Goal: Information Seeking & Learning: Learn about a topic

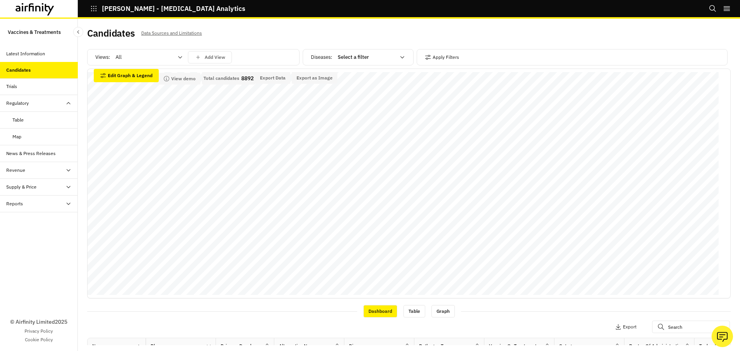
click at [42, 57] on div "Latest Information" at bounding box center [25, 53] width 39 height 7
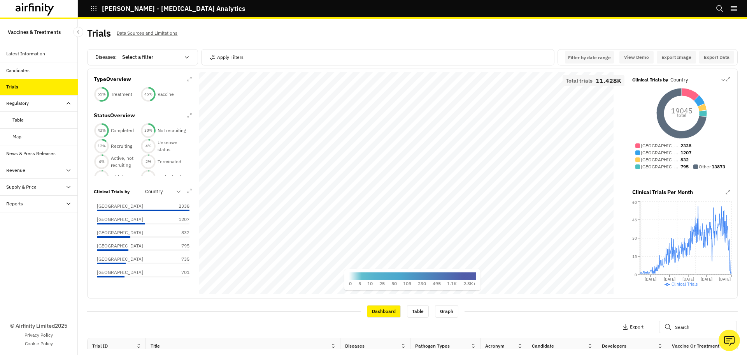
click at [33, 65] on div "Candidates" at bounding box center [39, 70] width 78 height 17
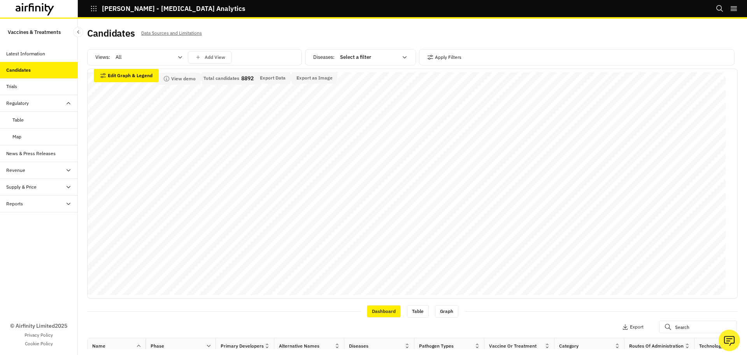
click at [24, 93] on div "Trials" at bounding box center [39, 86] width 78 height 17
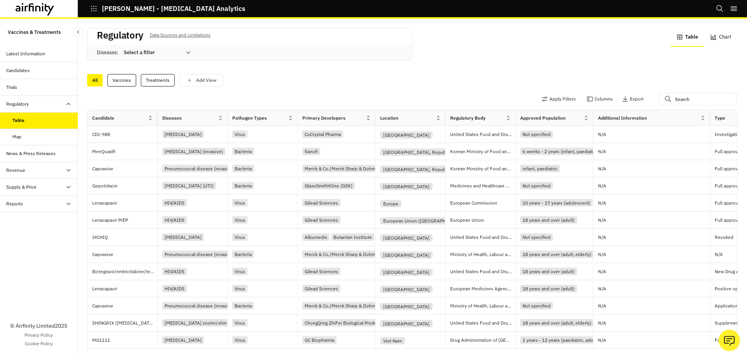
click at [24, 136] on div "Map" at bounding box center [44, 136] width 65 height 7
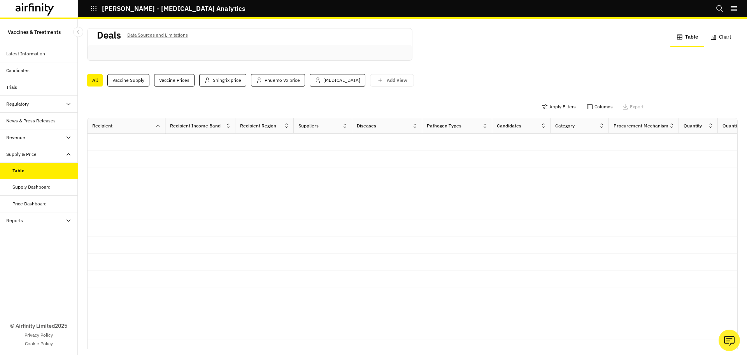
click at [674, 104] on div at bounding box center [704, 106] width 90 height 12
click at [667, 105] on div at bounding box center [704, 106] width 90 height 12
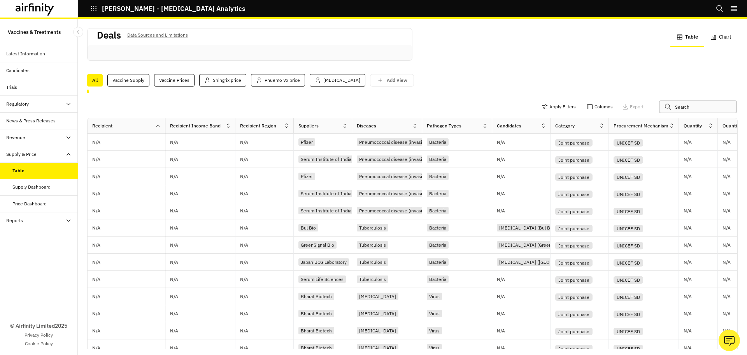
click at [667, 105] on input "text" at bounding box center [698, 106] width 78 height 12
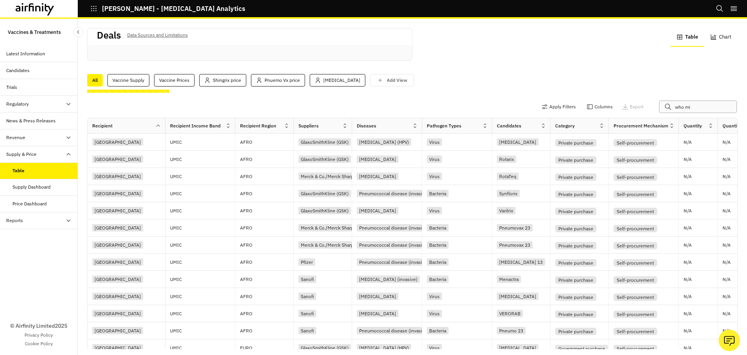
type input "who mi4"
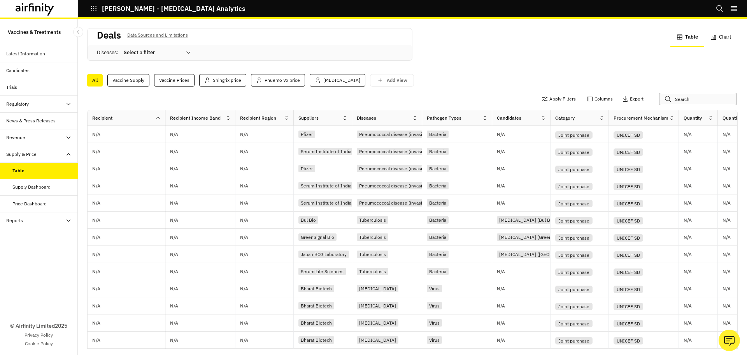
click at [680, 98] on input "text" at bounding box center [698, 99] width 78 height 12
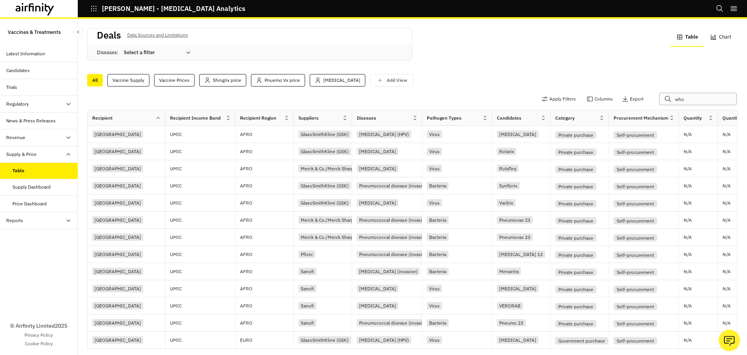
click at [695, 98] on input "who" at bounding box center [698, 99] width 78 height 12
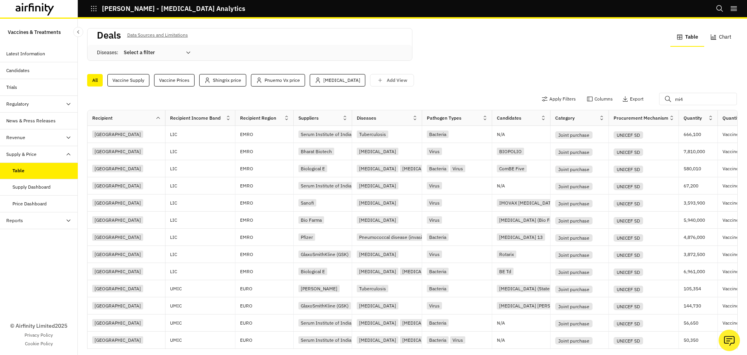
scroll to position [0, 842]
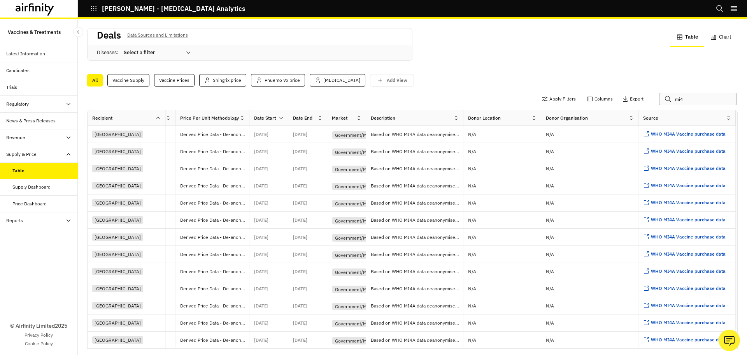
click at [685, 100] on input "mi4" at bounding box center [698, 99] width 78 height 12
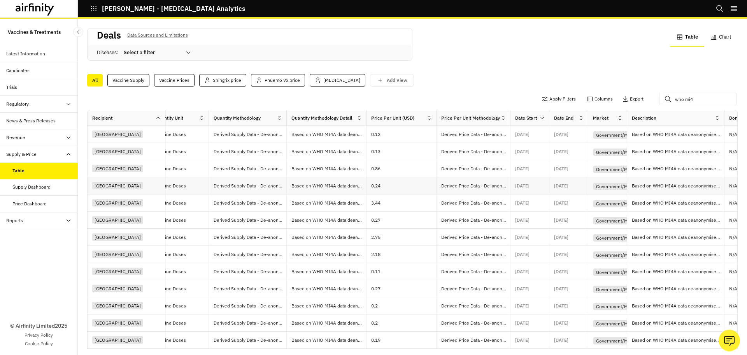
scroll to position [0, 0]
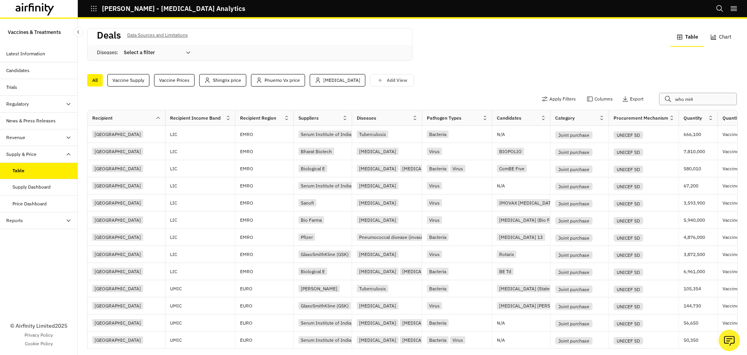
click at [686, 95] on input "who mi4" at bounding box center [698, 99] width 78 height 12
drag, startPoint x: 690, startPoint y: 99, endPoint x: 656, endPoint y: 100, distance: 34.3
click at [659, 100] on div "who mi4" at bounding box center [704, 99] width 90 height 12
click at [688, 98] on input "who mi4" at bounding box center [698, 99] width 78 height 12
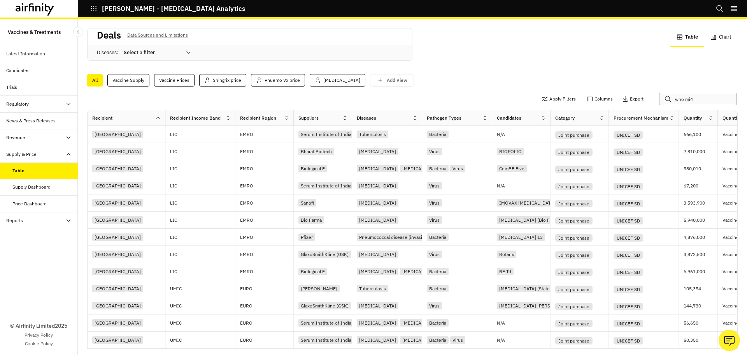
click at [688, 98] on input "who mi4" at bounding box center [698, 99] width 78 height 12
type input "who mi4"
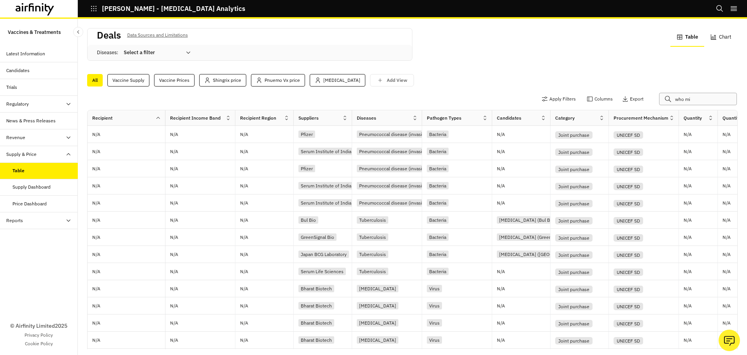
type input "who mi4"
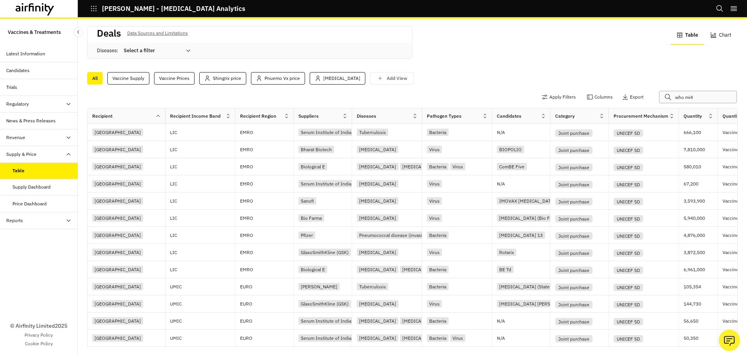
click at [692, 97] on input "who mi4" at bounding box center [698, 97] width 78 height 12
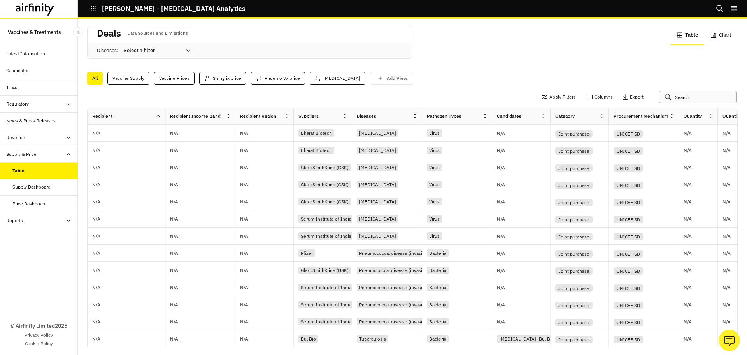
click at [683, 96] on input "text" at bounding box center [698, 97] width 78 height 12
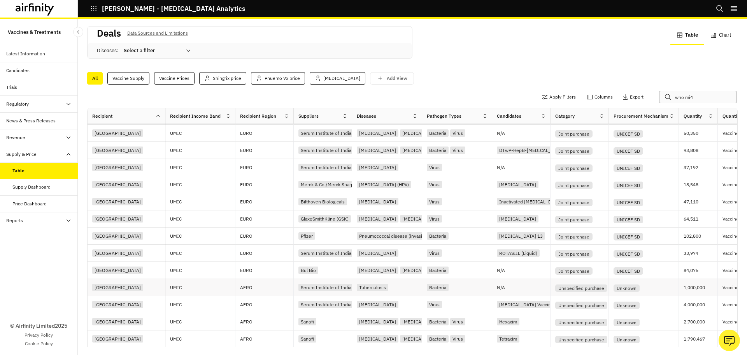
scroll to position [20, 0]
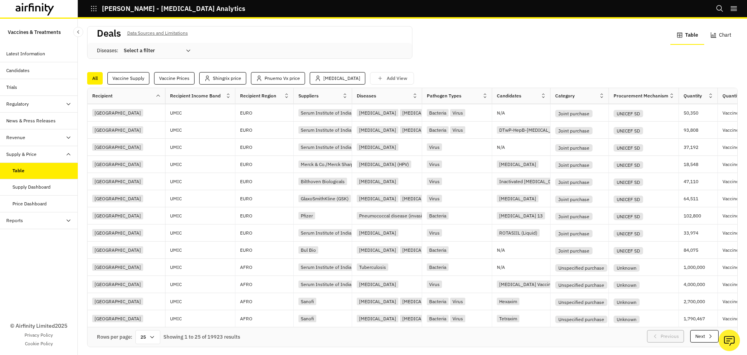
type input "who mi4"
drag, startPoint x: 214, startPoint y: 328, endPoint x: 294, endPoint y: 330, distance: 80.2
click at [294, 330] on div "Rows per page: 25 Showing 1 to 25 of 19923 results Previous Next" at bounding box center [413, 336] width 650 height 19
click at [43, 260] on div "© Airfinity Limited 2025 Privacy Policy Cookie Policy" at bounding box center [39, 292] width 78 height 126
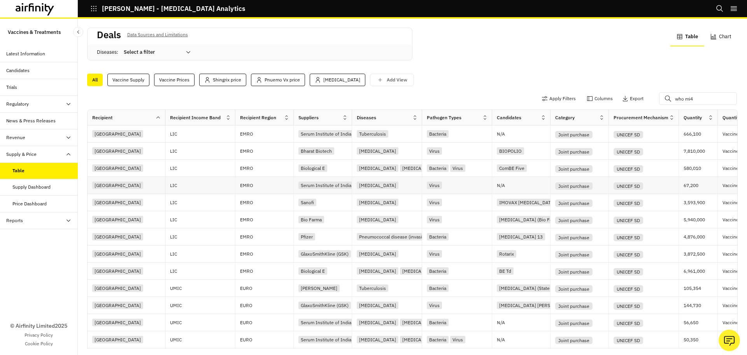
scroll to position [0, 0]
drag, startPoint x: 170, startPoint y: 119, endPoint x: 232, endPoint y: 120, distance: 62.3
click at [232, 120] on div "Recipient Income Band" at bounding box center [200, 117] width 70 height 9
click at [229, 97] on div "Apply Filters Columns Export who mi4" at bounding box center [412, 100] width 651 height 20
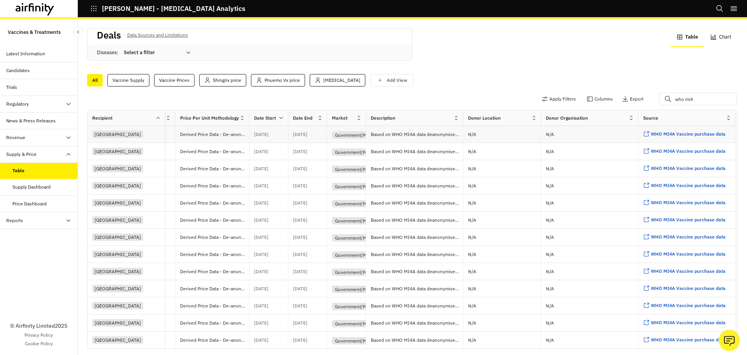
scroll to position [0, 842]
drag, startPoint x: 521, startPoint y: 141, endPoint x: 488, endPoint y: 141, distance: 33.5
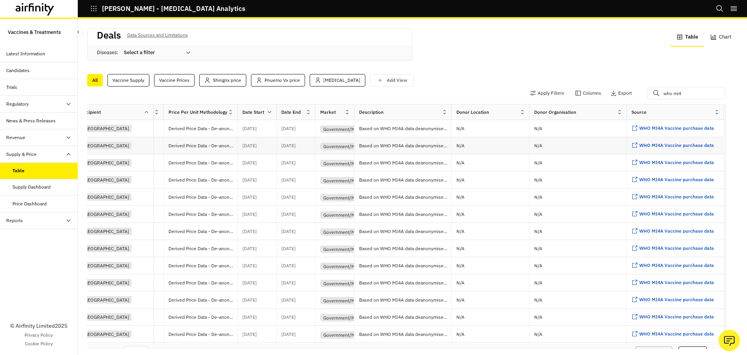
scroll to position [9, 12]
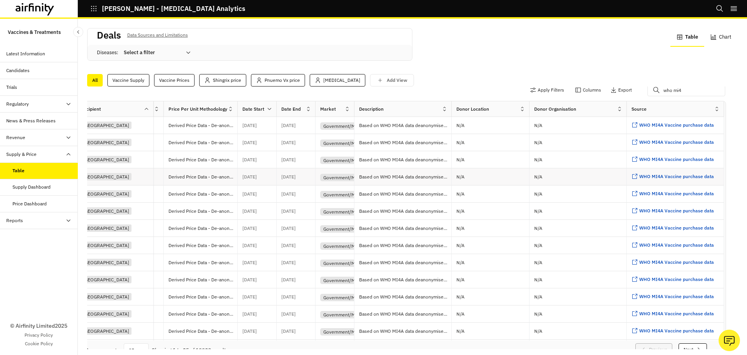
drag, startPoint x: 434, startPoint y: 168, endPoint x: 308, endPoint y: 168, distance: 126.1
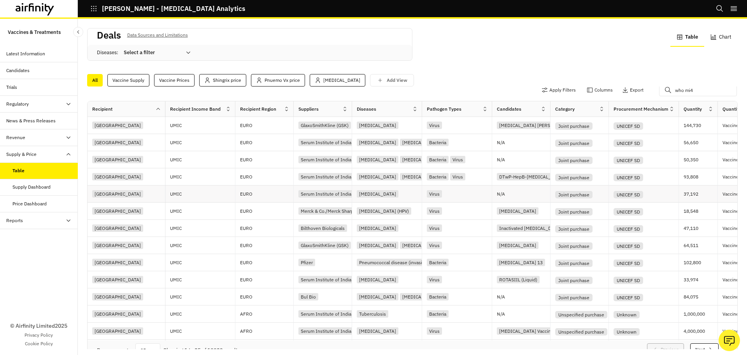
scroll to position [219, 0]
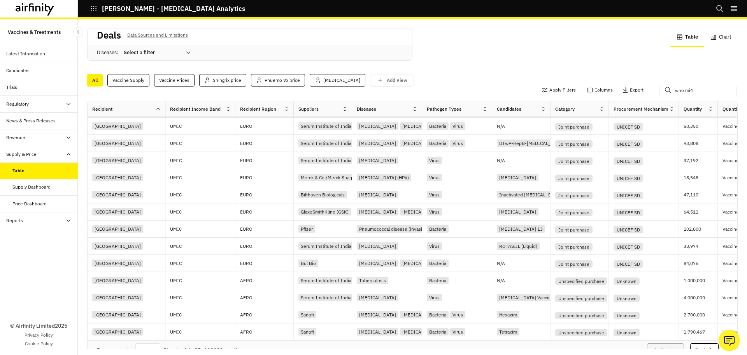
click at [37, 221] on div "Reports" at bounding box center [42, 220] width 72 height 7
click at [36, 238] on div "Reports" at bounding box center [44, 236] width 65 height 7
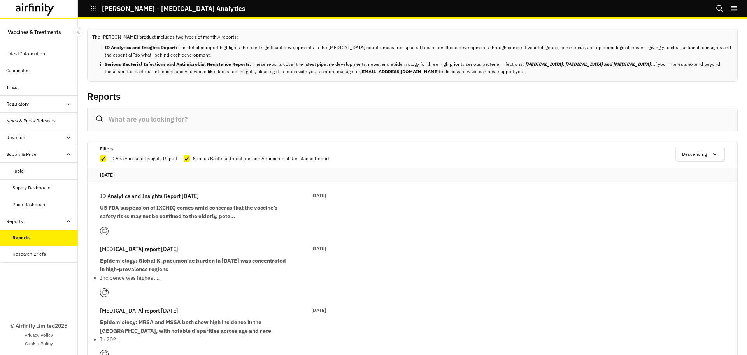
click at [141, 202] on div "ID Analytics and Insights Report [DATE] Sep 2025 US FDA suspension of IXCHIQ co…" at bounding box center [213, 205] width 226 height 29
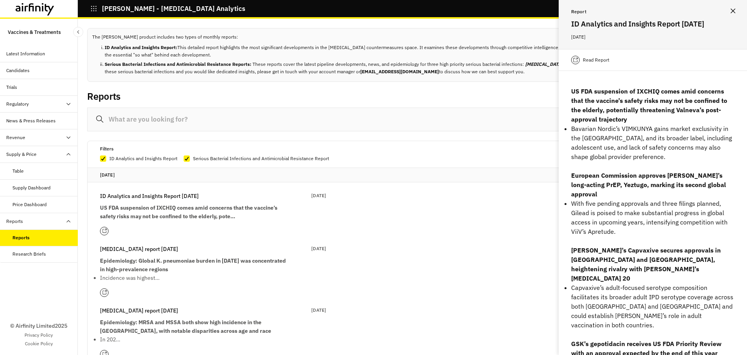
click at [593, 64] on p "Read Report" at bounding box center [596, 60] width 26 height 8
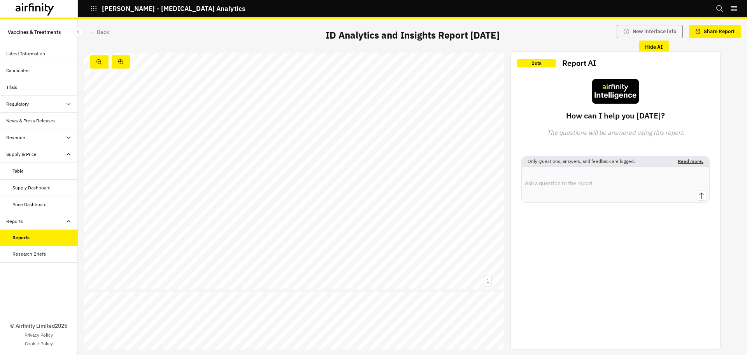
drag, startPoint x: 174, startPoint y: 85, endPoint x: 169, endPoint y: 110, distance: 25.7
click at [174, 85] on div "Infectious Disease Analytics and Insights Monthly Report 02 September 2025 © 20…" at bounding box center [294, 171] width 420 height 237
click at [30, 249] on div "Research Briefs" at bounding box center [39, 254] width 78 height 17
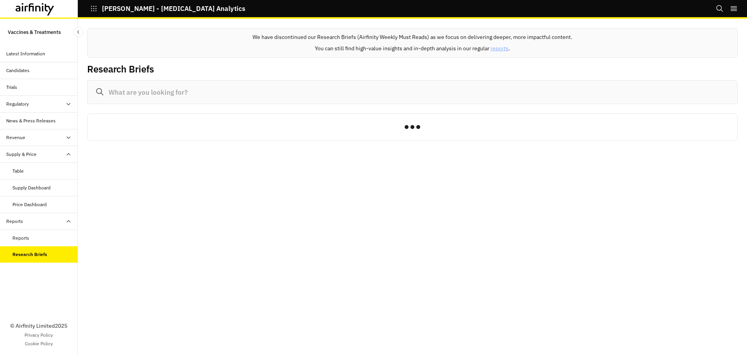
click at [39, 239] on div "Reports" at bounding box center [44, 237] width 65 height 7
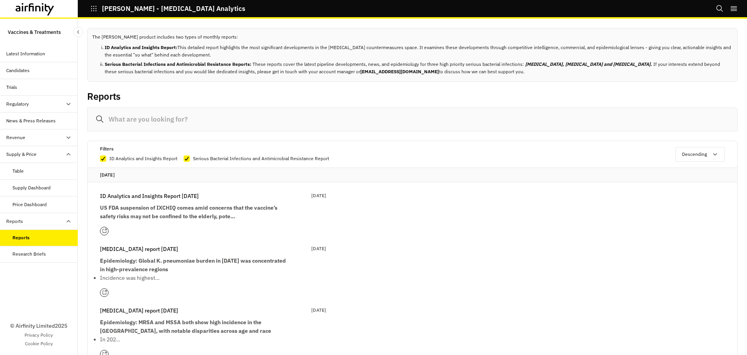
click at [108, 227] on div at bounding box center [213, 230] width 226 height 9
click at [109, 233] on div at bounding box center [213, 230] width 226 height 9
click at [103, 233] on div at bounding box center [104, 230] width 9 height 9
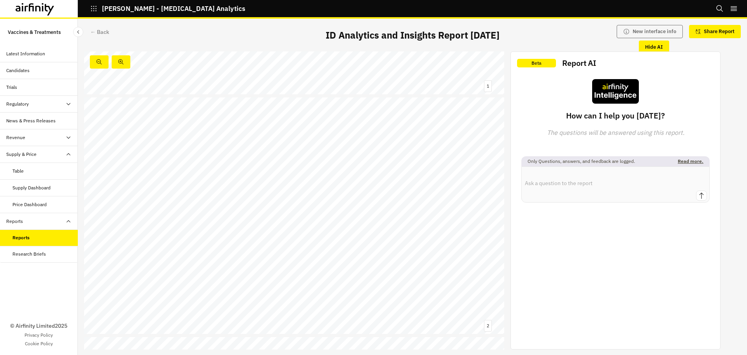
scroll to position [233, 0]
click at [329, 193] on link at bounding box center [331, 194] width 45 height 5
click at [338, 300] on div "Summary Chikungunya vaccines → US FDA suspends licence for IXCHIQ (Valneva) → B…" at bounding box center [294, 266] width 420 height 237
click at [341, 298] on link at bounding box center [372, 296] width 107 height 6
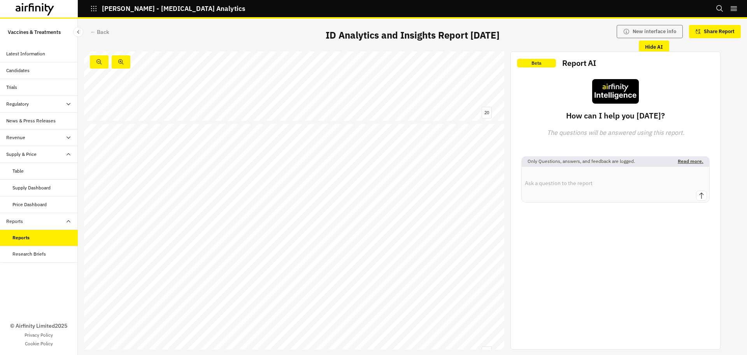
scroll to position [4718, 0]
click at [225, 176] on span "development" at bounding box center [238, 178] width 29 height 5
click at [121, 169] on div "The US and China dominate in terms of mRNA candidates that have been approved o…" at bounding box center [294, 239] width 420 height 237
drag, startPoint x: 118, startPoint y: 184, endPoint x: 203, endPoint y: 183, distance: 85.6
click at [84, 121] on span "If US companies were to stop/significantly slow mRNA development partially due …" at bounding box center [84, 121] width 0 height 0
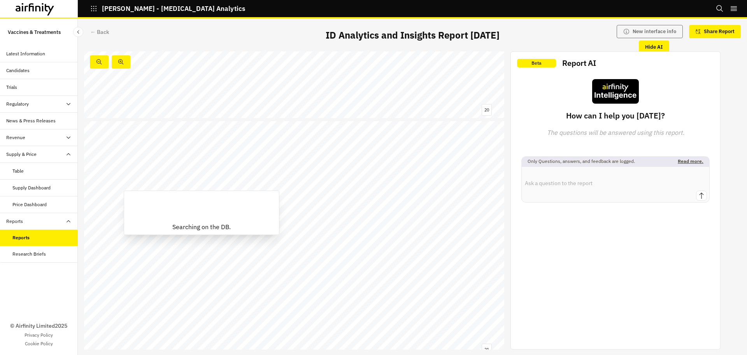
click at [149, 188] on span "mRNA" at bounding box center [142, 190] width 14 height 5
